Goal: Go to known website: Go to known website

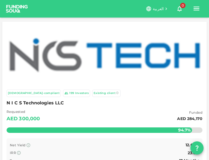
click at [10, 8] on img at bounding box center [16, 9] width 27 height 14
